Goal: Find specific page/section: Find specific page/section

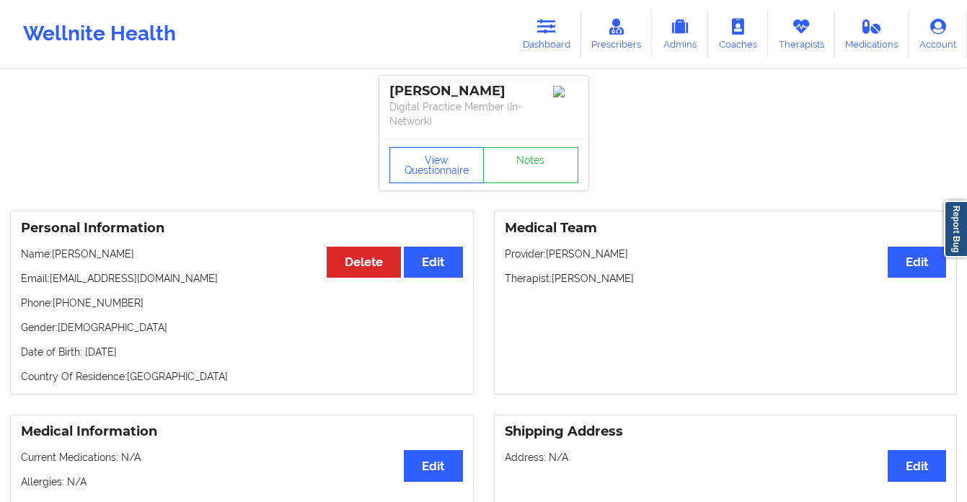
click at [560, 32] on link "Dashboard" at bounding box center [546, 34] width 69 height 48
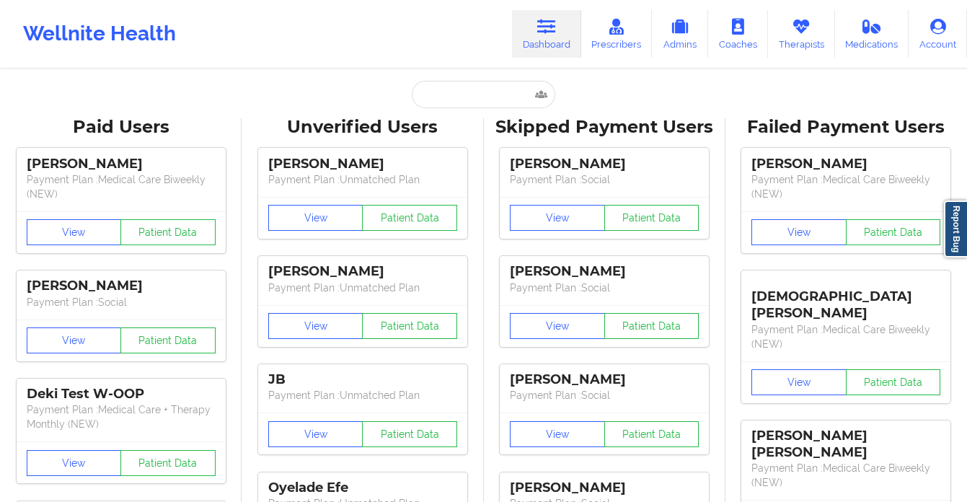
click at [445, 95] on input "text" at bounding box center [483, 94] width 143 height 27
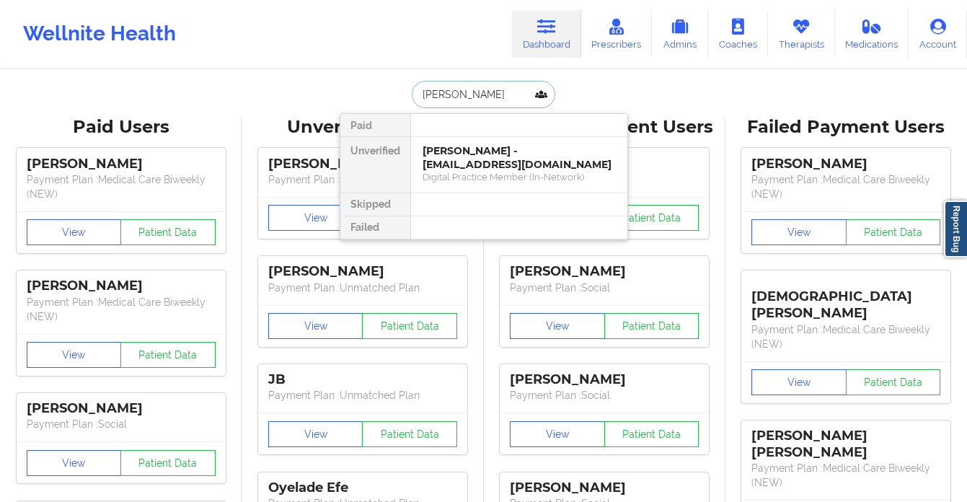
type input "[PERSON_NAME]"
click at [501, 176] on div "Social" at bounding box center [519, 177] width 193 height 12
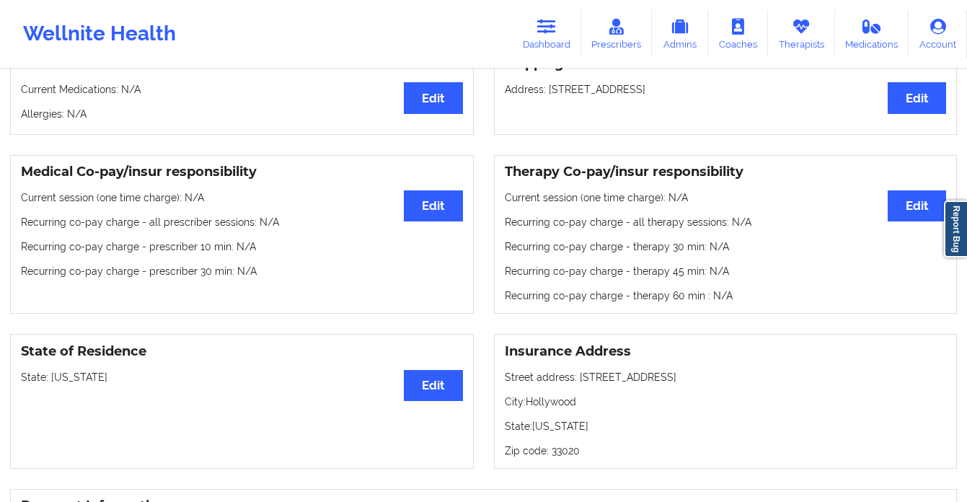
scroll to position [477, 0]
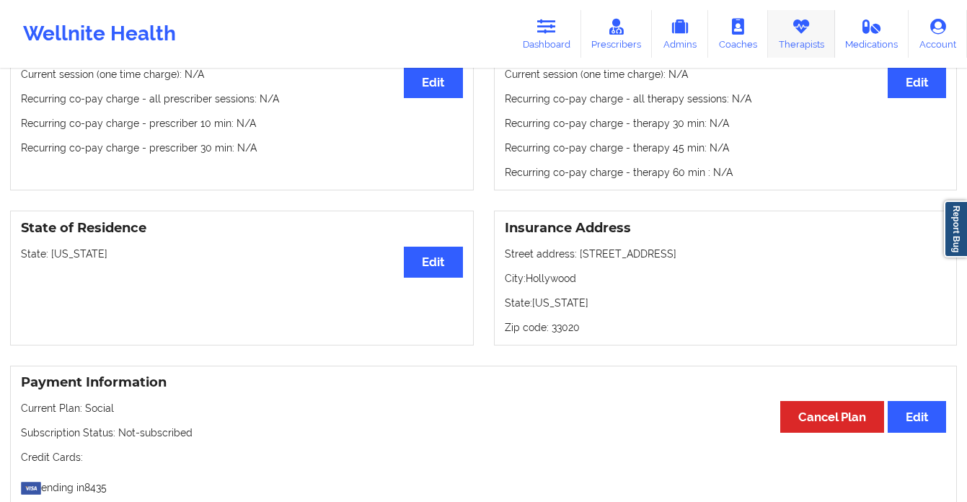
click at [802, 43] on link "Therapists" at bounding box center [801, 34] width 67 height 48
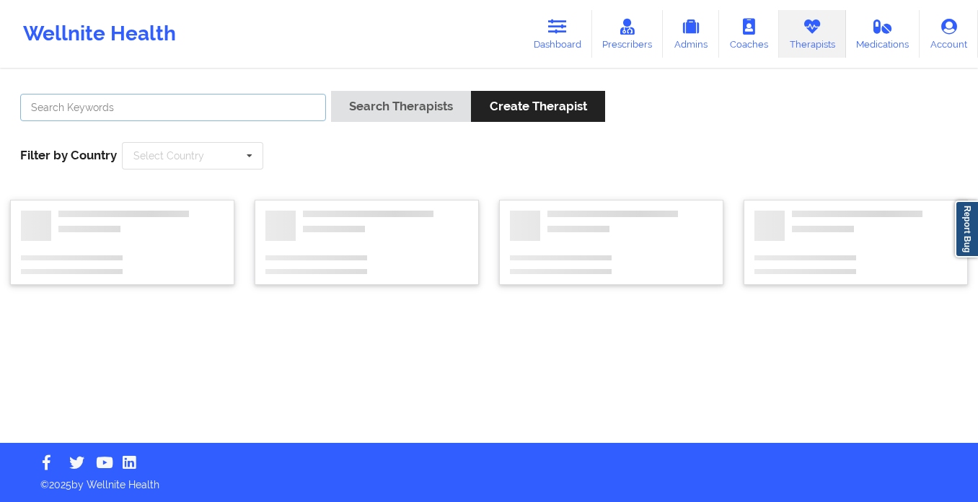
click at [263, 105] on input "text" at bounding box center [173, 107] width 306 height 27
type input "[PERSON_NAME] [PERSON_NAME]"
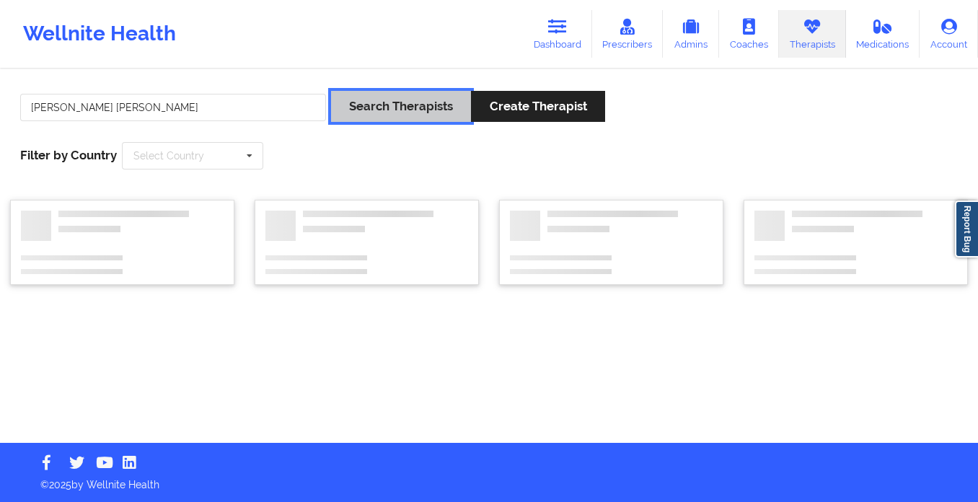
click at [369, 97] on button "Search Therapists" at bounding box center [401, 106] width 140 height 31
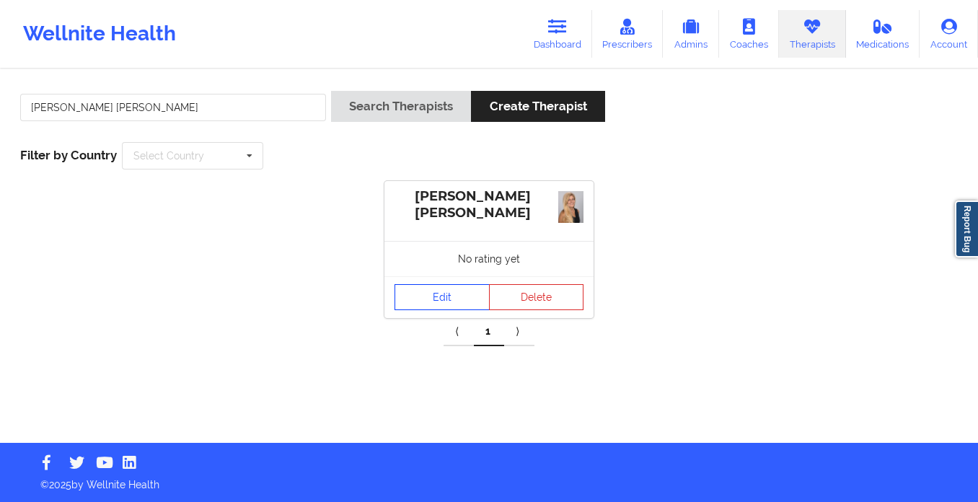
click at [433, 304] on link "Edit" at bounding box center [442, 297] width 95 height 26
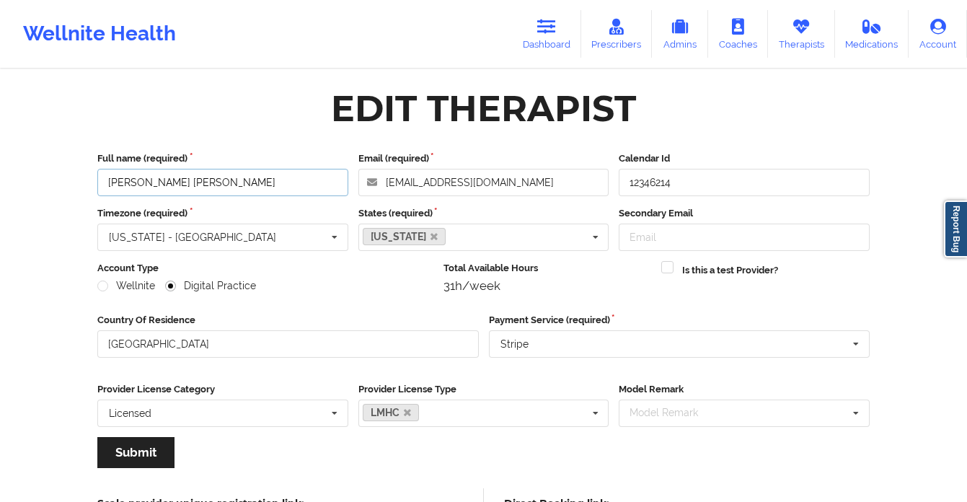
click at [276, 183] on input "[PERSON_NAME] [PERSON_NAME]" at bounding box center [222, 182] width 251 height 27
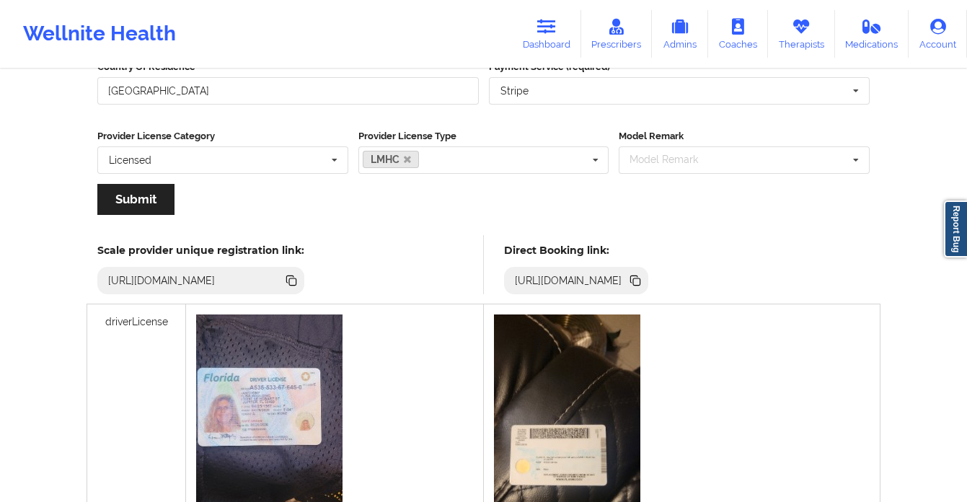
scroll to position [307, 0]
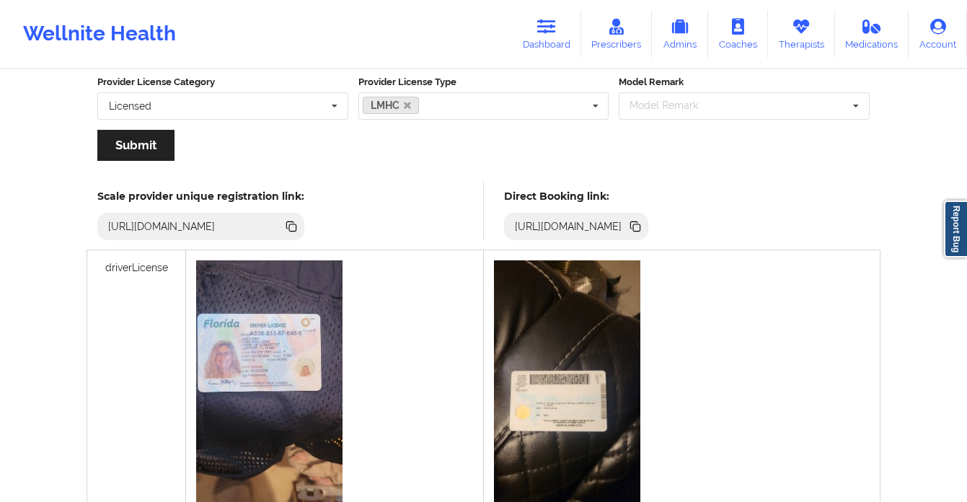
click at [641, 225] on icon at bounding box center [636, 227] width 7 height 7
click at [544, 29] on icon at bounding box center [546, 27] width 19 height 16
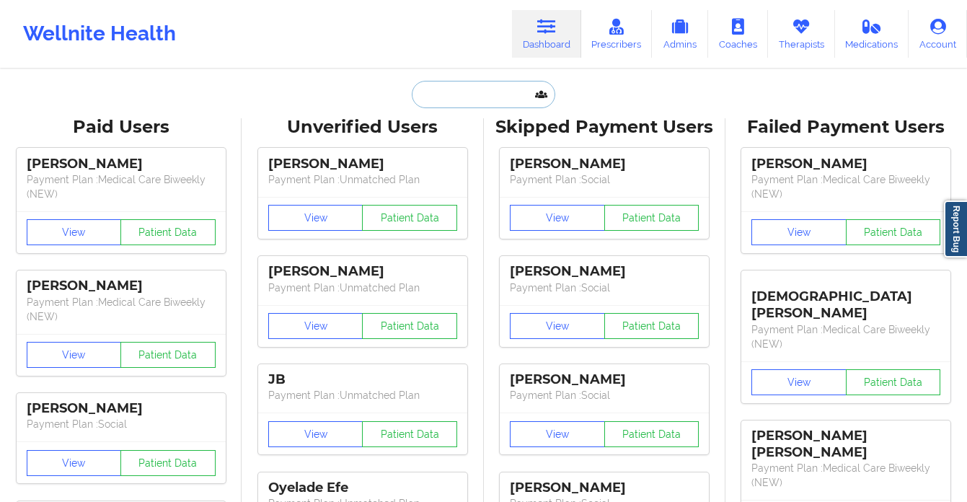
click at [436, 97] on input "text" at bounding box center [483, 94] width 143 height 27
paste input "[PERSON_NAME]"
type input "[PERSON_NAME]"
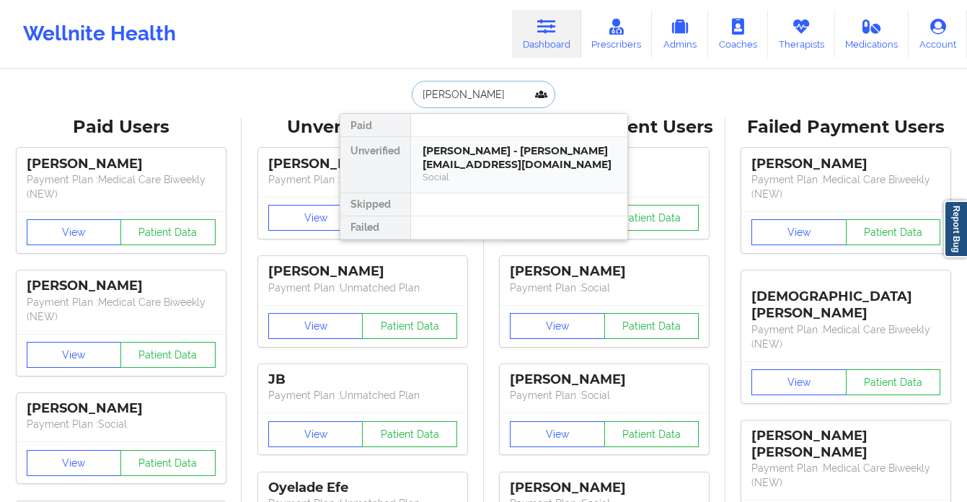
click at [462, 170] on div "[PERSON_NAME] - [PERSON_NAME][EMAIL_ADDRESS][DOMAIN_NAME]" at bounding box center [519, 157] width 193 height 27
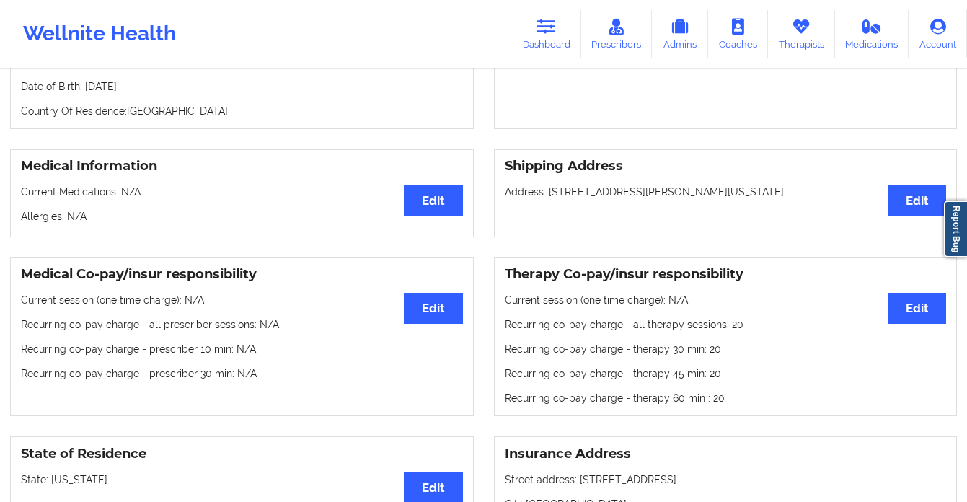
scroll to position [118, 0]
